Goal: Information Seeking & Learning: Learn about a topic

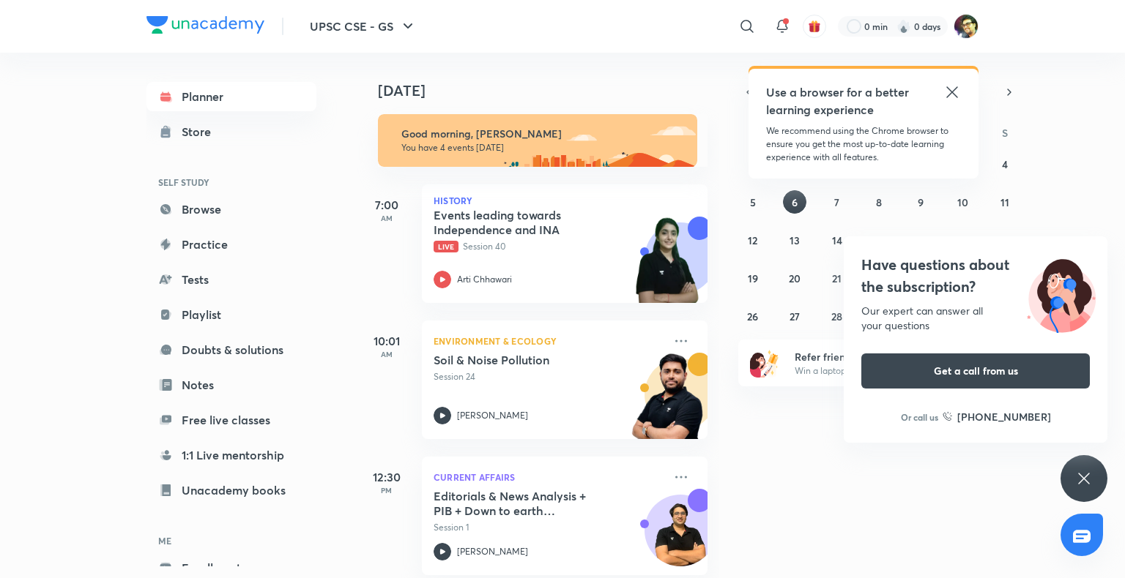
click at [1081, 470] on icon at bounding box center [1084, 479] width 18 height 18
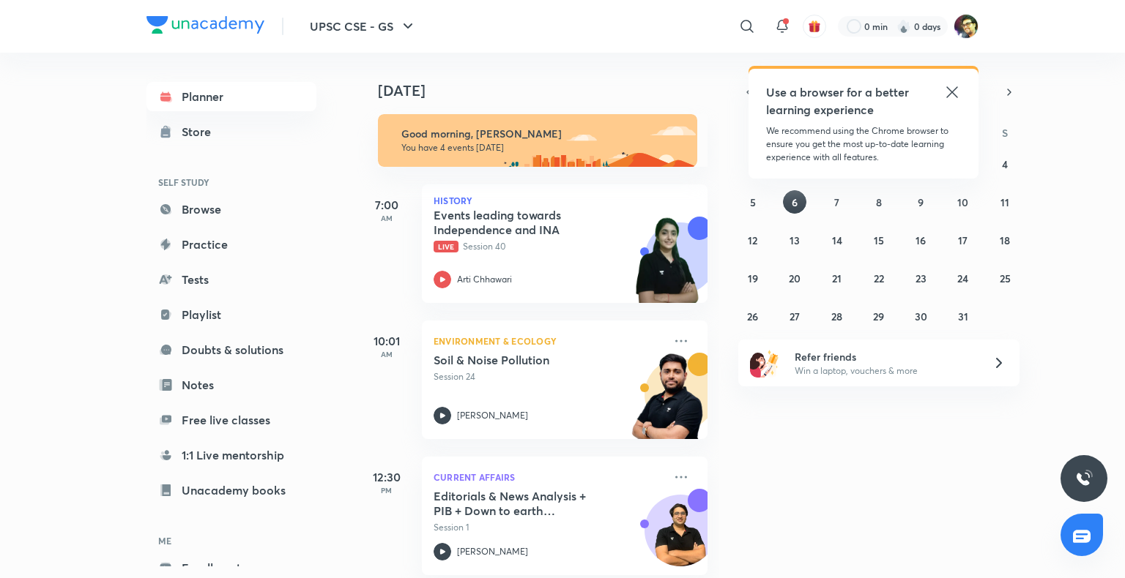
click at [956, 91] on icon at bounding box center [952, 92] width 18 height 18
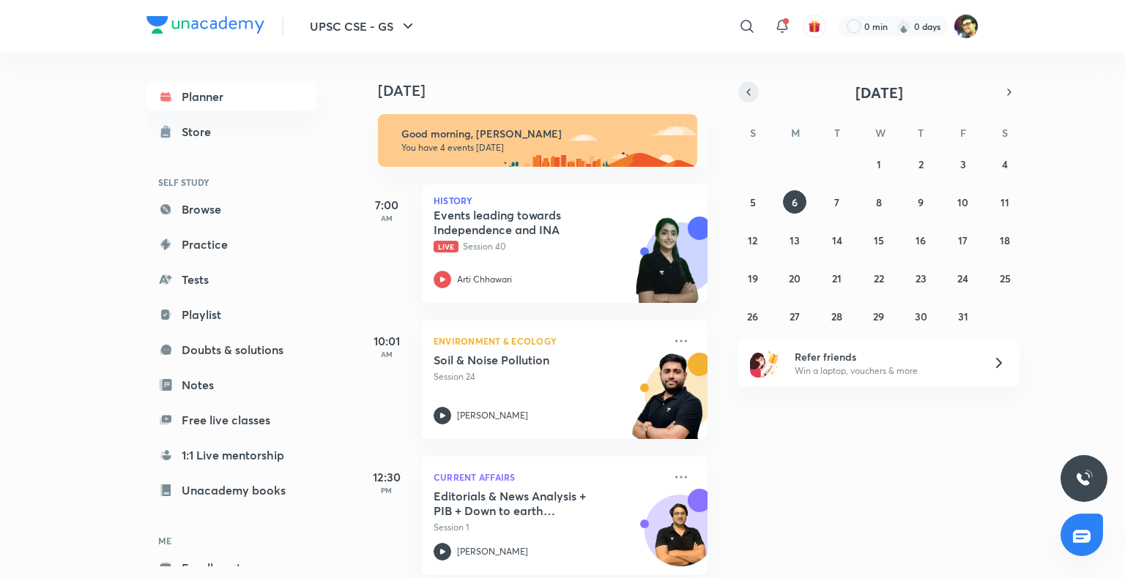
click at [745, 89] on icon "button" at bounding box center [749, 92] width 12 height 13
click at [791, 282] on abbr "22" at bounding box center [794, 279] width 10 height 14
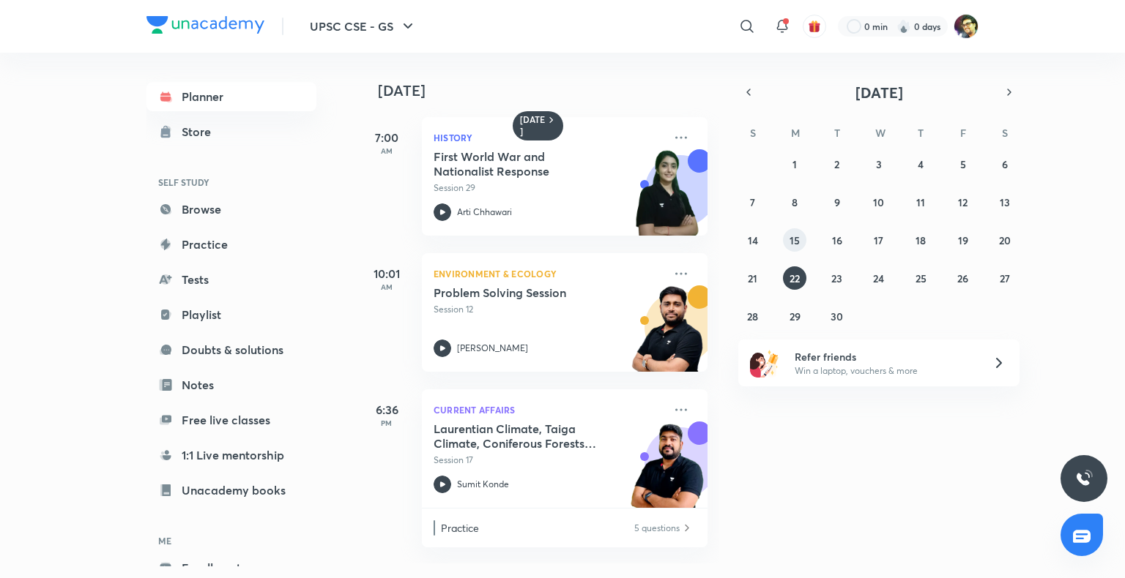
click at [794, 245] on abbr "15" at bounding box center [794, 241] width 10 height 14
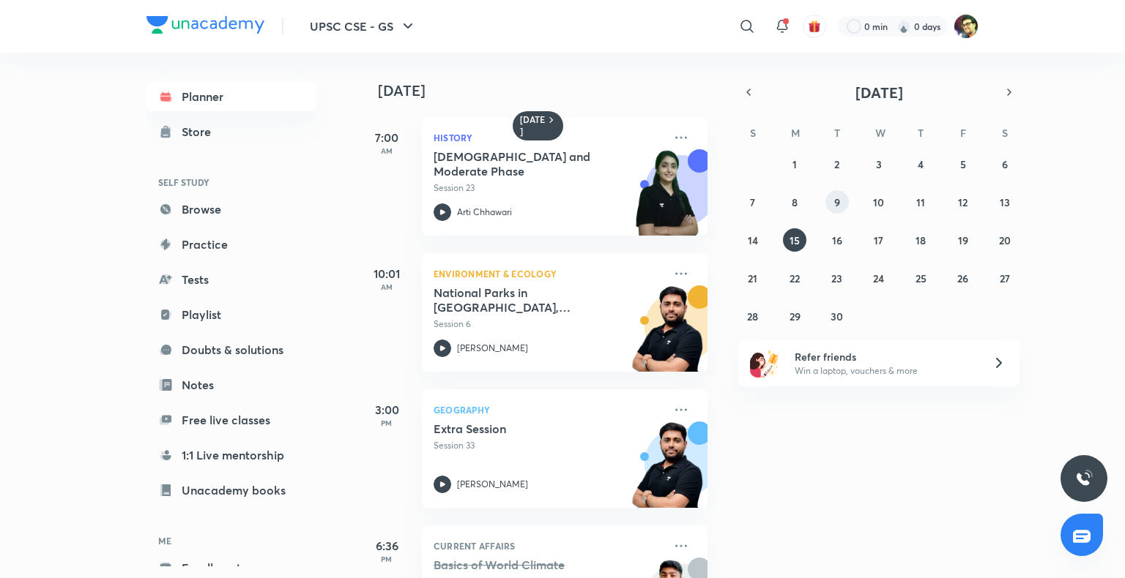
click at [832, 204] on button "9" at bounding box center [836, 201] width 23 height 23
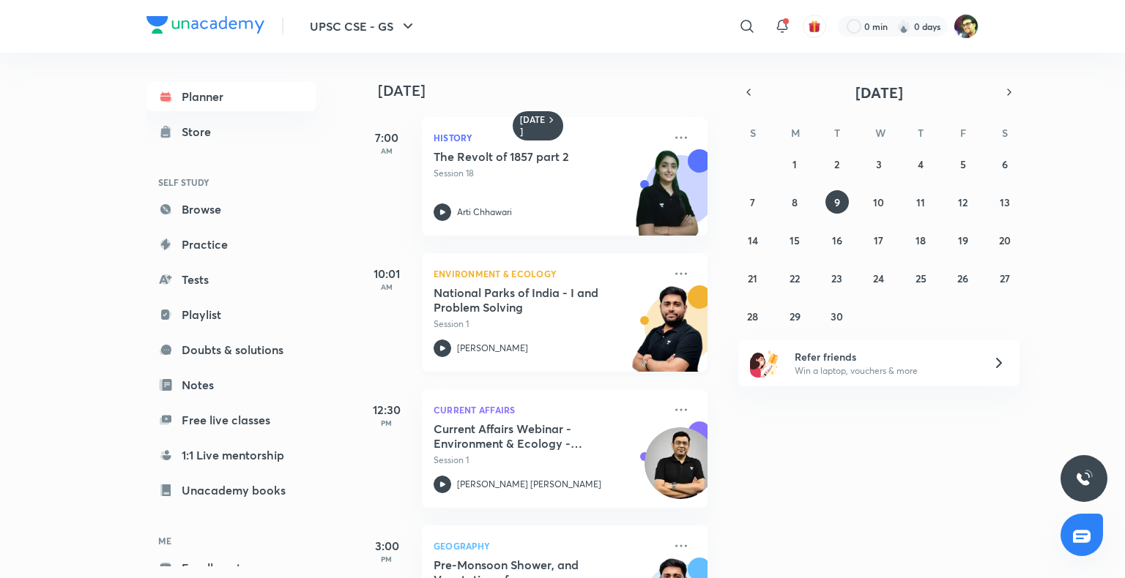
click at [570, 299] on h5 "National Parks of India - I and Problem Solving" at bounding box center [525, 300] width 182 height 29
